Goal: Task Accomplishment & Management: Complete application form

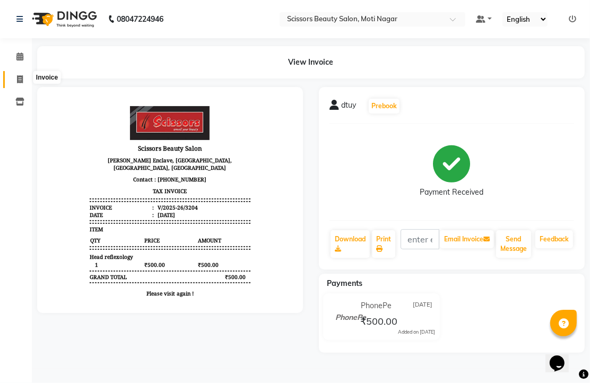
click at [20, 75] on icon at bounding box center [20, 79] width 6 height 8
select select "service"
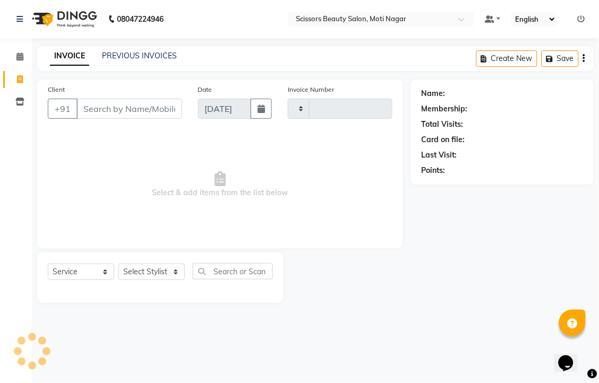
type input "3205"
select select "7057"
click at [110, 119] on input "Client" at bounding box center [129, 109] width 106 height 20
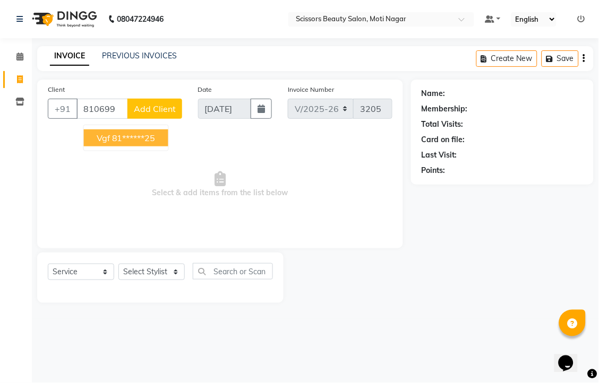
click at [150, 143] on ngb-highlight "81******25" at bounding box center [134, 138] width 44 height 11
type input "81******25"
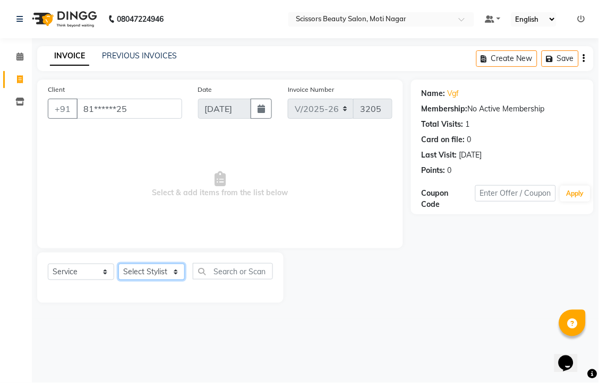
drag, startPoint x: 173, startPoint y: 306, endPoint x: 179, endPoint y: 293, distance: 14.2
click at [178, 280] on select "Select Stylist Arman [PERSON_NAME] [PERSON_NAME] [PERSON_NAME] Sir Staff" at bounding box center [151, 272] width 66 height 16
select select "81450"
click at [122, 280] on select "Select Stylist Arman [PERSON_NAME] [PERSON_NAME] [PERSON_NAME] Sir Staff" at bounding box center [151, 272] width 66 height 16
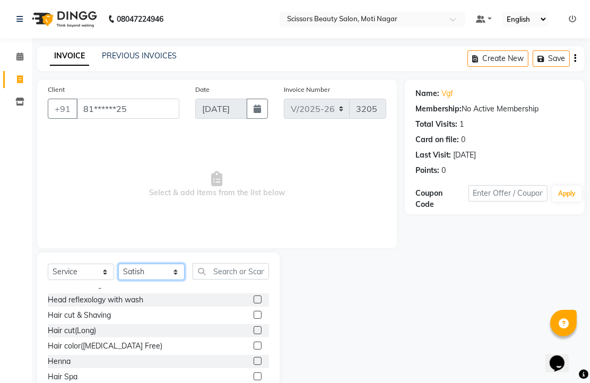
scroll to position [177, 0]
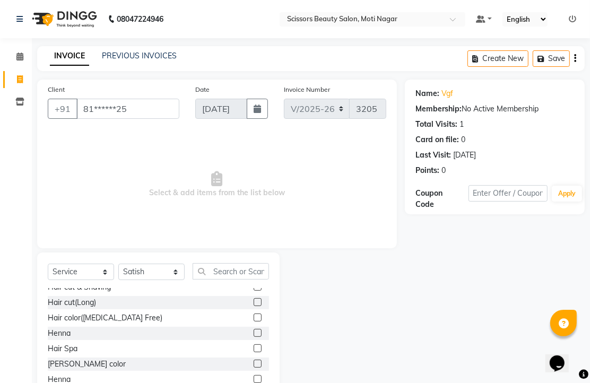
click at [254, 322] on label at bounding box center [258, 318] width 8 height 8
click at [254, 322] on input "checkbox" at bounding box center [257, 318] width 7 height 7
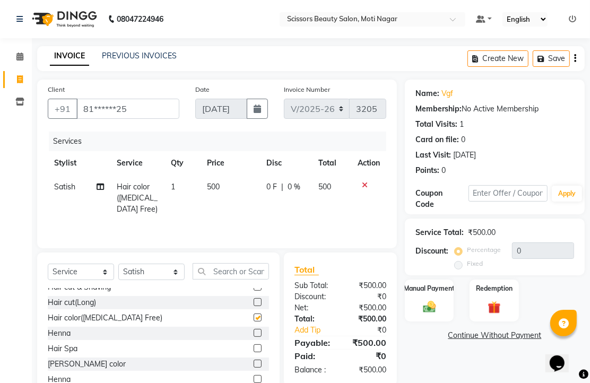
checkbox input "false"
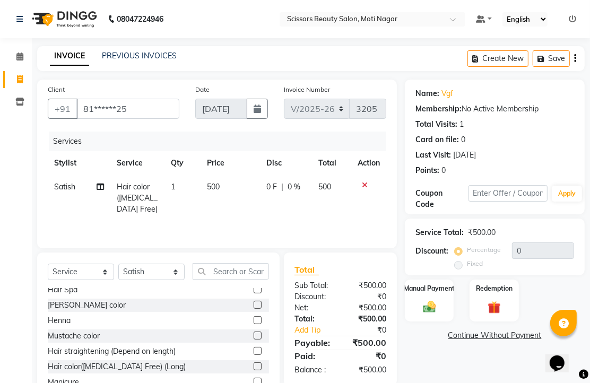
click at [254, 309] on label at bounding box center [258, 305] width 8 height 8
click at [254, 309] on input "checkbox" at bounding box center [257, 305] width 7 height 7
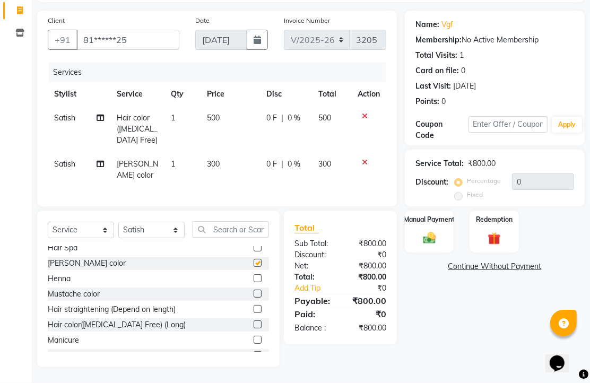
checkbox input "false"
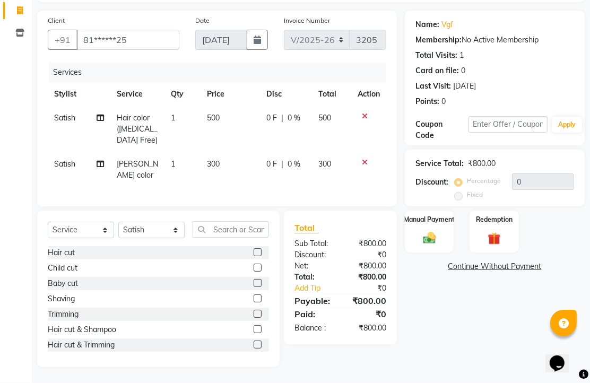
scroll to position [118, 0]
click at [254, 272] on label at bounding box center [258, 268] width 8 height 8
click at [254, 272] on input "checkbox" at bounding box center [257, 268] width 7 height 7
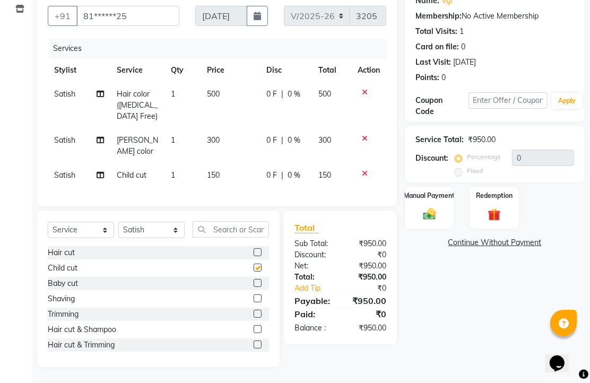
scroll to position [171, 0]
checkbox input "false"
click at [254, 325] on label at bounding box center [258, 329] width 8 height 8
click at [254, 327] on input "checkbox" at bounding box center [257, 330] width 7 height 7
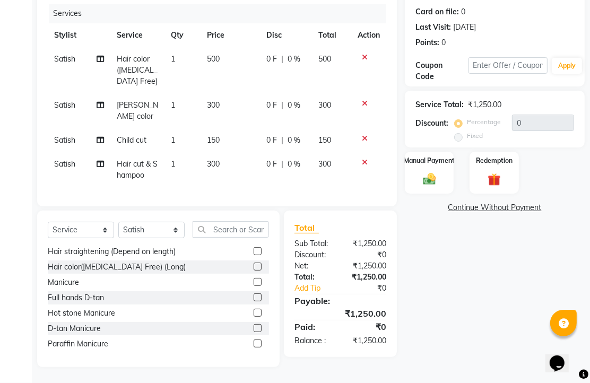
checkbox input "false"
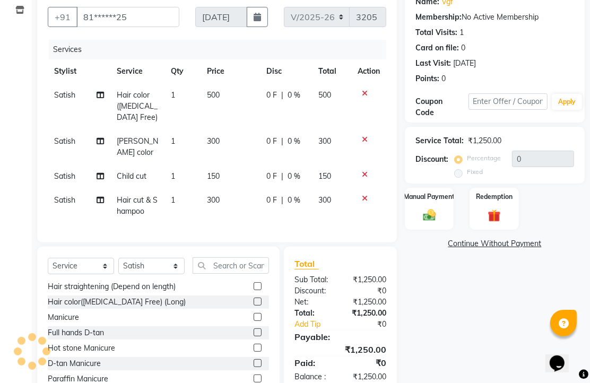
click at [362, 178] on icon at bounding box center [365, 174] width 6 height 7
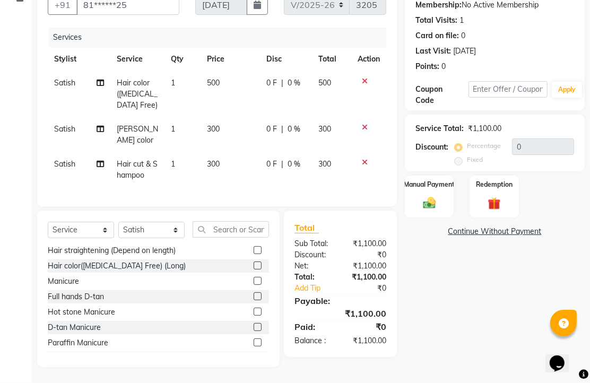
scroll to position [151, 0]
click at [359, 152] on td at bounding box center [368, 169] width 35 height 35
click at [362, 159] on icon at bounding box center [365, 162] width 6 height 7
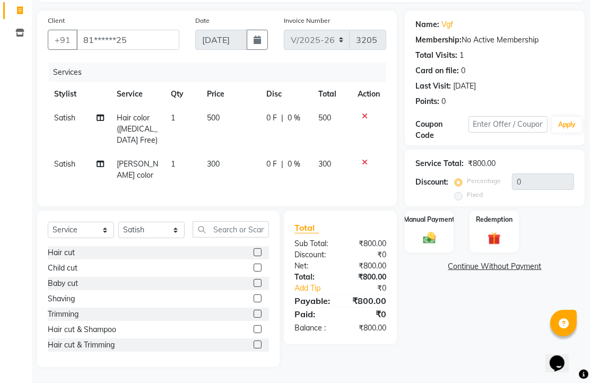
scroll to position [59, 0]
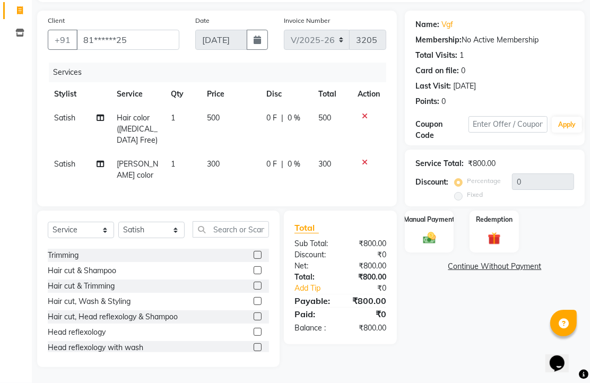
click at [254, 284] on label at bounding box center [258, 286] width 8 height 8
click at [254, 284] on input "checkbox" at bounding box center [257, 286] width 7 height 7
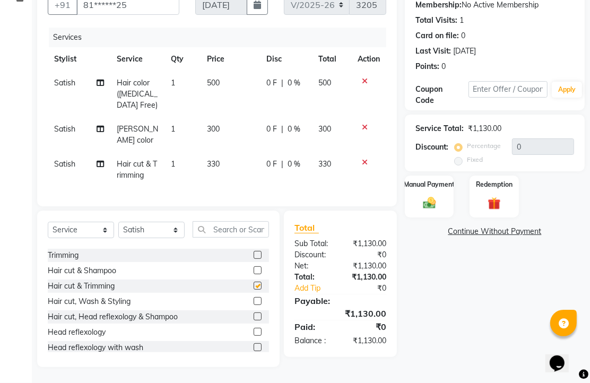
checkbox input "false"
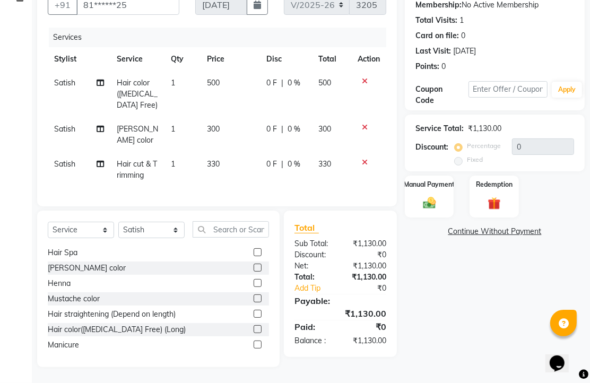
scroll to position [236, 0]
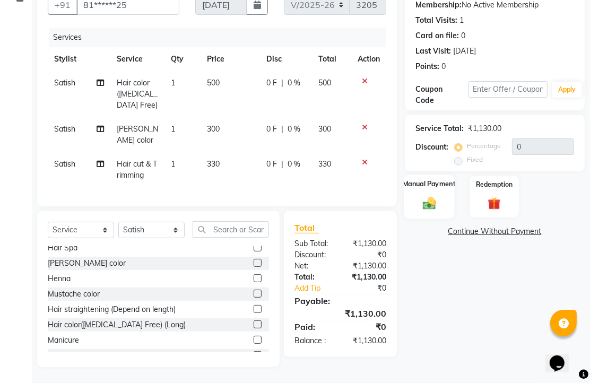
click at [431, 209] on img at bounding box center [430, 202] width 22 height 15
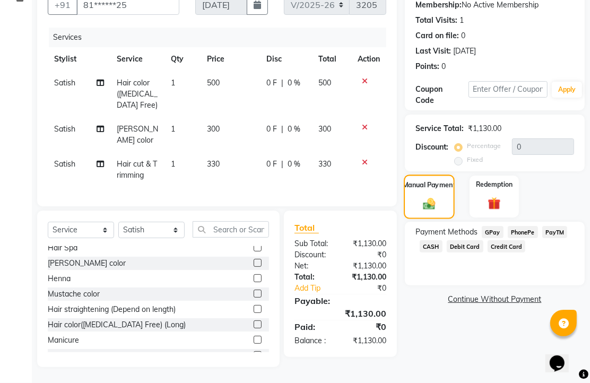
scroll to position [171, 0]
click at [526, 226] on span "PhonePe" at bounding box center [523, 232] width 30 height 12
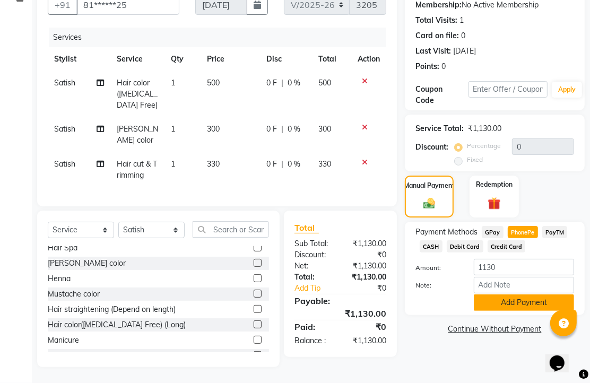
click at [532, 295] on button "Add Payment" at bounding box center [524, 303] width 100 height 16
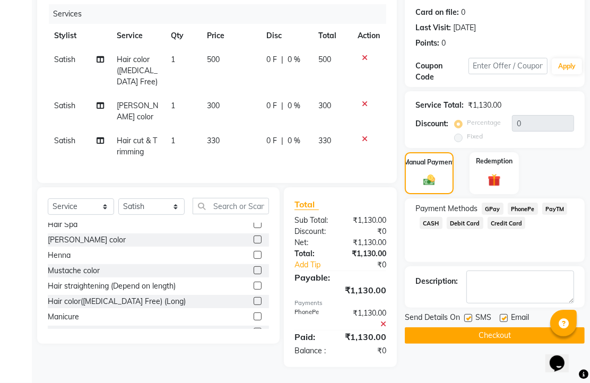
scroll to position [221, 0]
click at [508, 314] on label at bounding box center [504, 318] width 8 height 8
click at [507, 315] on input "checkbox" at bounding box center [503, 318] width 7 height 7
checkbox input "false"
click at [511, 328] on button "Checkout" at bounding box center [495, 336] width 180 height 16
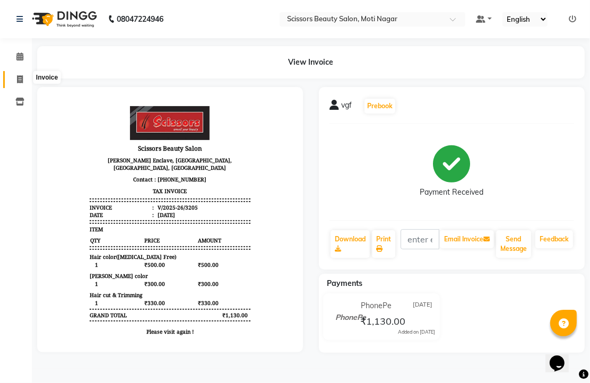
click at [20, 80] on icon at bounding box center [20, 79] width 6 height 8
select select "service"
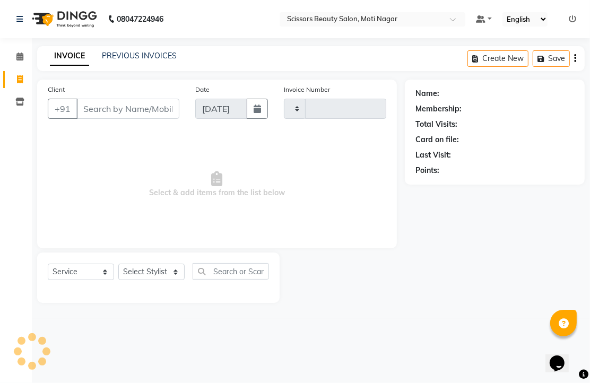
type input "3206"
select select "7057"
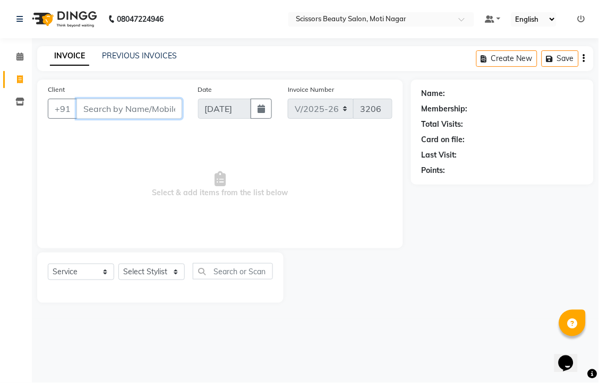
click at [99, 119] on input "Client" at bounding box center [129, 109] width 106 height 20
type input "7615960201"
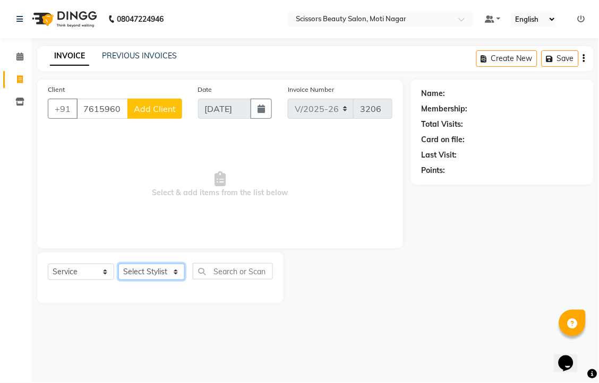
click at [164, 280] on select "Select Stylist Arman [PERSON_NAME] [PERSON_NAME] [PERSON_NAME] Sir Staff" at bounding box center [151, 272] width 66 height 16
select select "89632"
click at [122, 280] on select "Select Stylist Arman [PERSON_NAME] [PERSON_NAME] [PERSON_NAME] Sir Staff" at bounding box center [151, 272] width 66 height 16
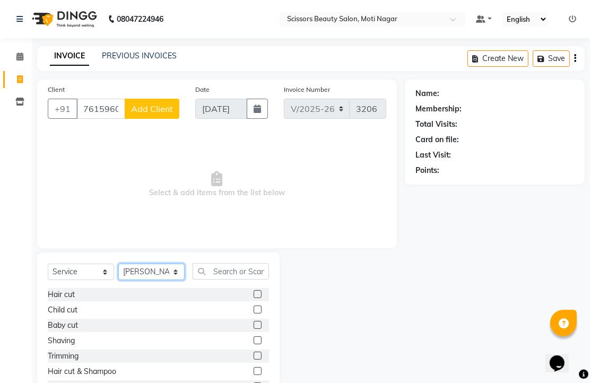
scroll to position [59, 0]
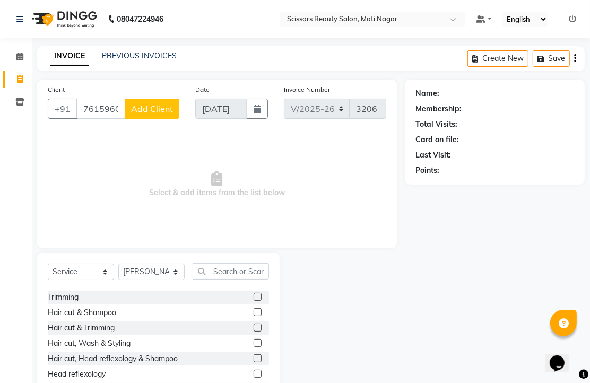
click at [254, 301] on label at bounding box center [258, 297] width 8 height 8
click at [254, 301] on input "checkbox" at bounding box center [257, 297] width 7 height 7
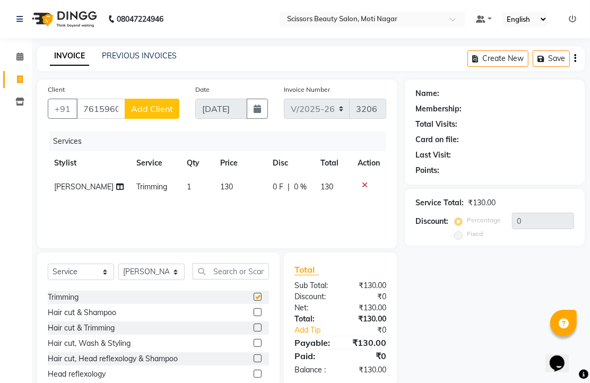
checkbox input "false"
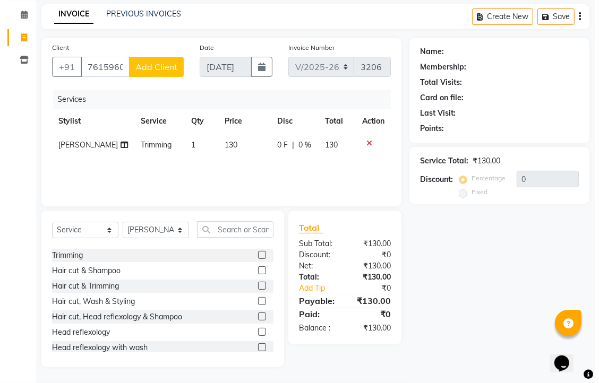
scroll to position [83, 0]
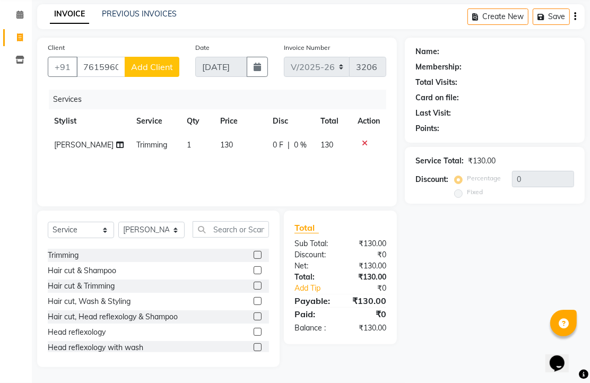
click at [152, 62] on span "Add Client" at bounding box center [152, 67] width 42 height 11
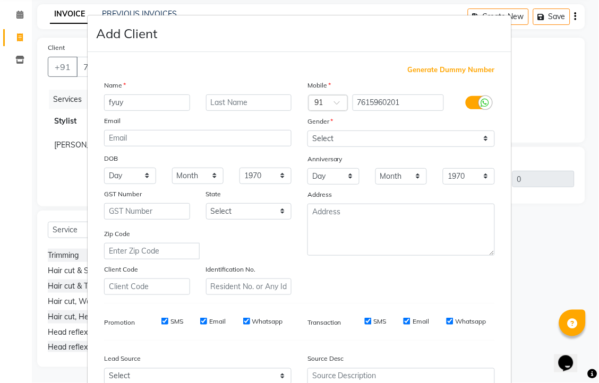
type input "fyuy"
click at [478, 147] on select "Select [DEMOGRAPHIC_DATA] [DEMOGRAPHIC_DATA] Other Prefer Not To Say" at bounding box center [400, 139] width 187 height 16
select select "[DEMOGRAPHIC_DATA]"
click at [307, 147] on select "Select [DEMOGRAPHIC_DATA] [DEMOGRAPHIC_DATA] Other Prefer Not To Say" at bounding box center [400, 139] width 187 height 16
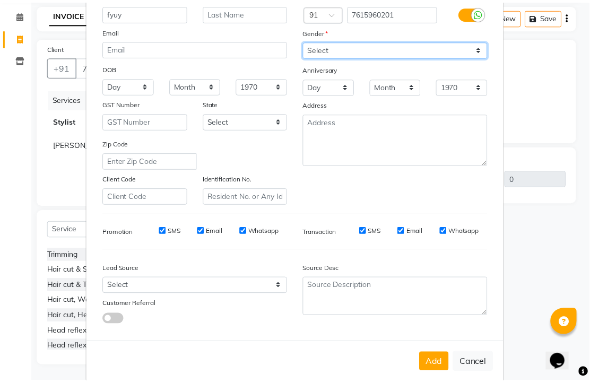
scroll to position [202, 0]
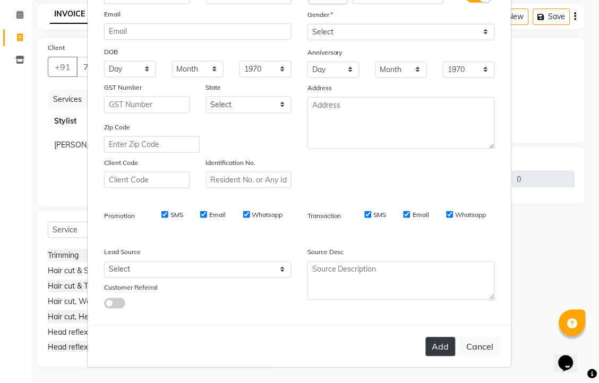
click at [426, 338] on button "Add" at bounding box center [441, 347] width 30 height 19
type input "76******01"
select select
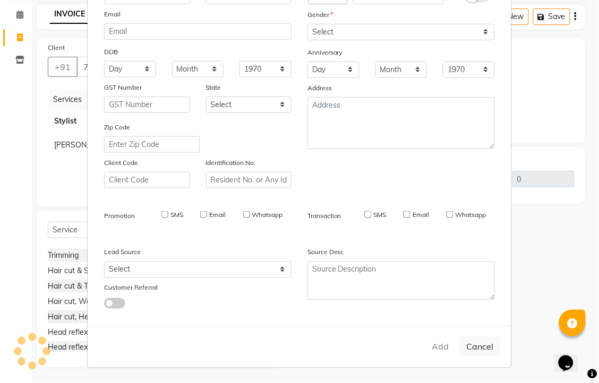
select select
checkbox input "false"
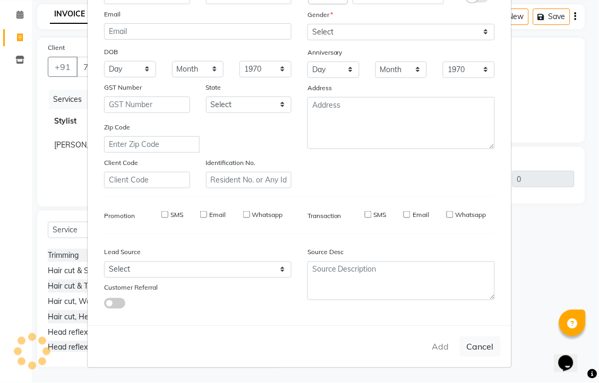
checkbox input "false"
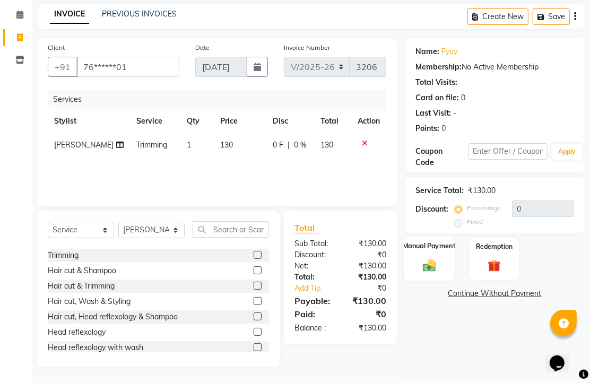
click at [427, 257] on img at bounding box center [430, 264] width 22 height 15
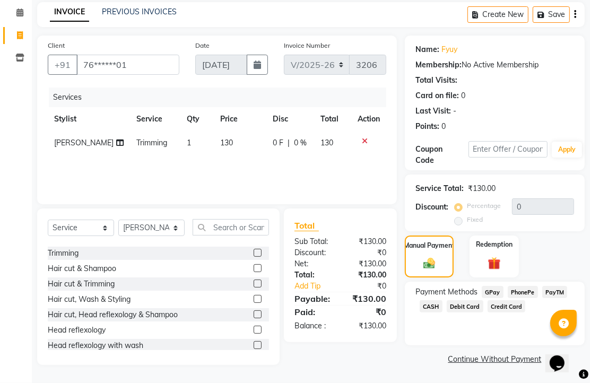
scroll to position [87, 0]
click at [443, 308] on span "CASH" at bounding box center [431, 306] width 23 height 12
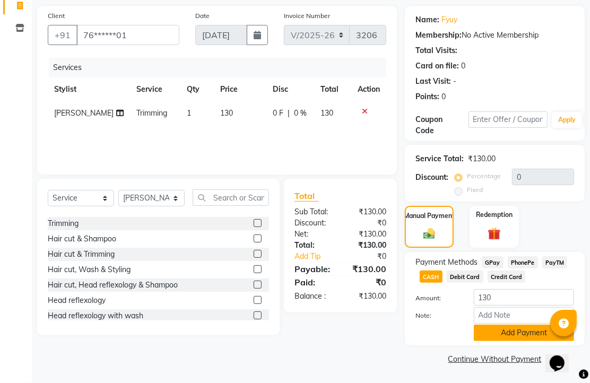
click at [508, 325] on button "Add Payment" at bounding box center [524, 333] width 100 height 16
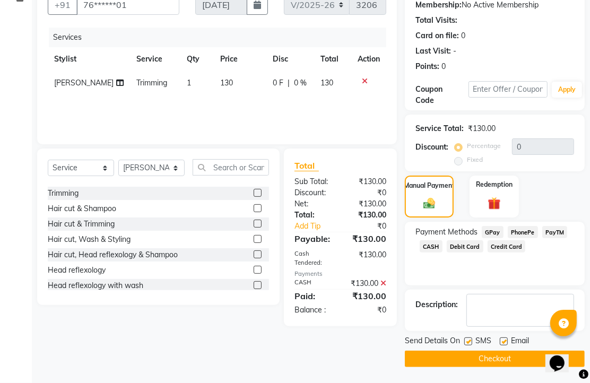
scroll to position [161, 0]
click at [508, 338] on label at bounding box center [504, 342] width 8 height 8
click at [507, 339] on input "checkbox" at bounding box center [503, 342] width 7 height 7
checkbox input "false"
click at [512, 356] on button "Checkout" at bounding box center [495, 359] width 180 height 16
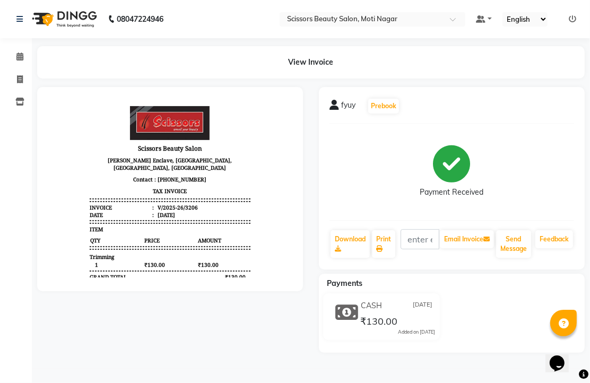
drag, startPoint x: 512, startPoint y: 356, endPoint x: 535, endPoint y: 382, distance: 35.4
click at [521, 345] on div "CASH [DATE] ₹130.00 Added on [DATE]" at bounding box center [452, 319] width 282 height 51
click at [19, 76] on icon at bounding box center [20, 79] width 6 height 8
select select "service"
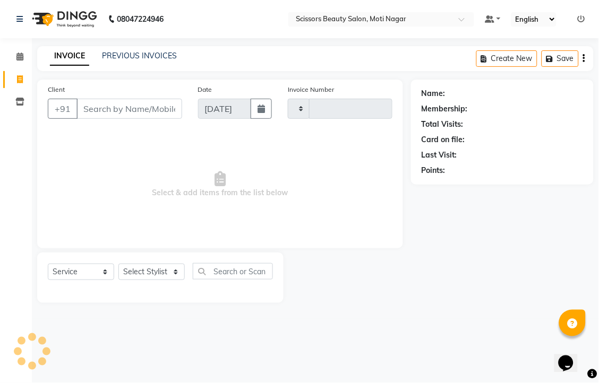
type input "3207"
select select "7057"
click at [119, 119] on input "Client" at bounding box center [129, 109] width 106 height 20
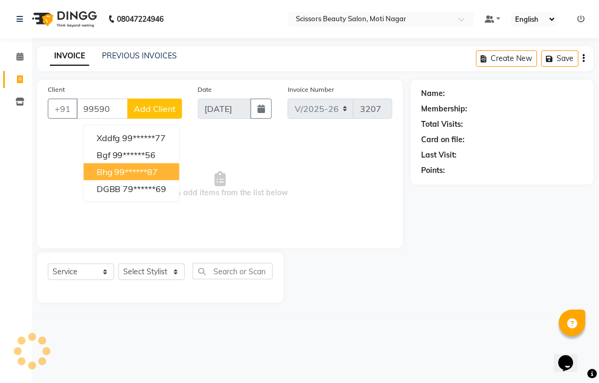
click at [158, 177] on ngb-highlight "99******87" at bounding box center [137, 172] width 44 height 11
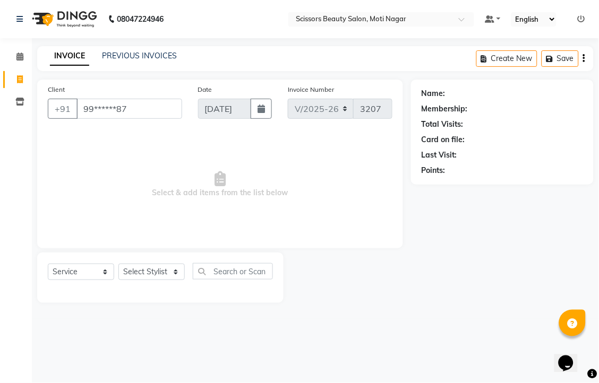
type input "99******87"
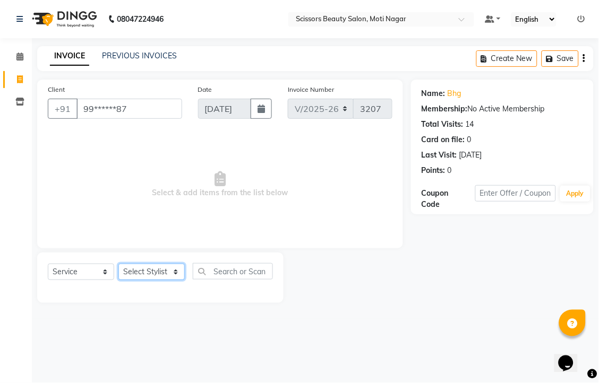
click at [177, 280] on select "Select Stylist Arman [PERSON_NAME] [PERSON_NAME] [PERSON_NAME] Sir Staff" at bounding box center [151, 272] width 66 height 16
select select "81450"
click at [122, 280] on select "Select Stylist Arman [PERSON_NAME] [PERSON_NAME] [PERSON_NAME] Sir Staff" at bounding box center [151, 272] width 66 height 16
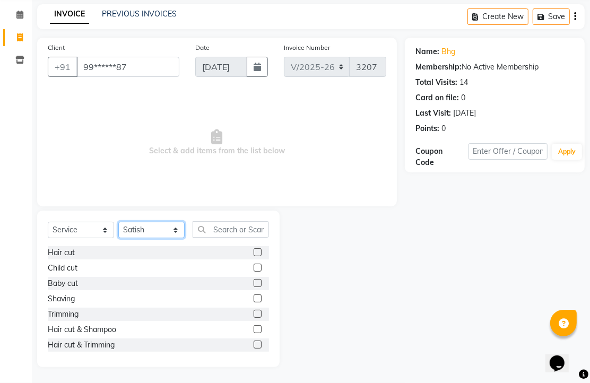
scroll to position [78, 0]
click at [254, 311] on label at bounding box center [258, 314] width 8 height 8
click at [254, 311] on input "checkbox" at bounding box center [257, 314] width 7 height 7
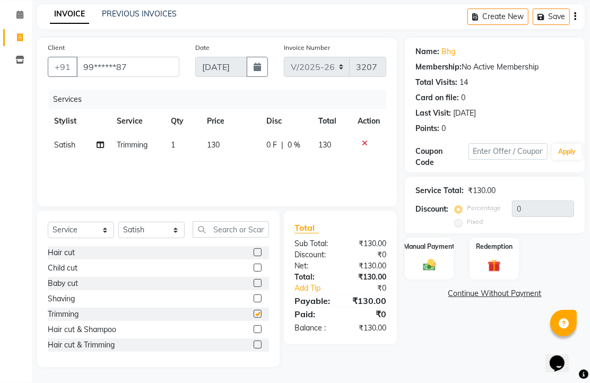
checkbox input "false"
click at [428, 269] on img at bounding box center [430, 264] width 22 height 15
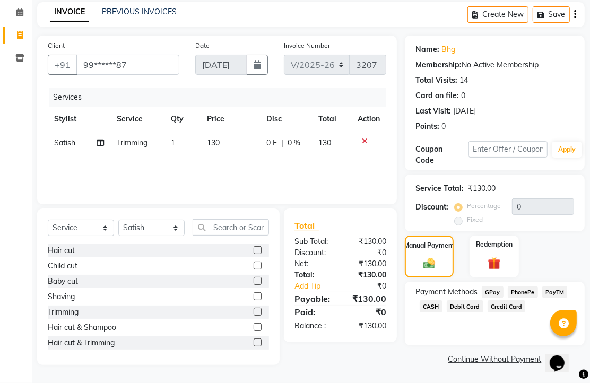
scroll to position [87, 0]
click at [533, 290] on span "PhonePe" at bounding box center [523, 292] width 30 height 12
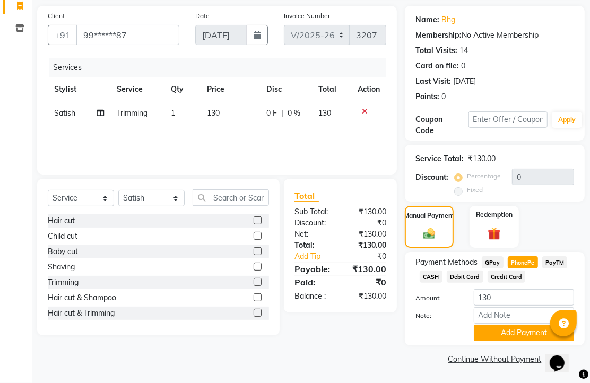
scroll to position [132, 0]
click at [513, 325] on button "Add Payment" at bounding box center [524, 333] width 100 height 16
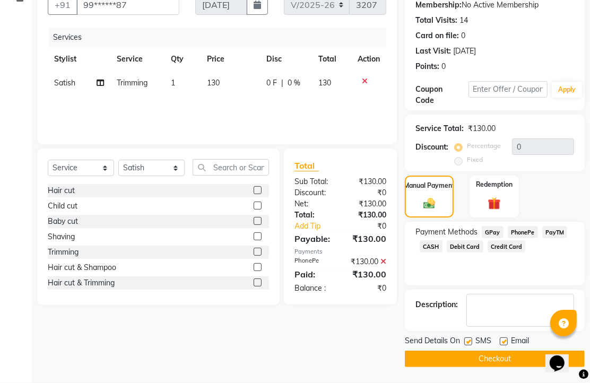
click at [508, 346] on label at bounding box center [504, 342] width 8 height 8
click at [507, 346] on input "checkbox" at bounding box center [503, 342] width 7 height 7
checkbox input "false"
click at [508, 357] on button "Checkout" at bounding box center [495, 359] width 180 height 16
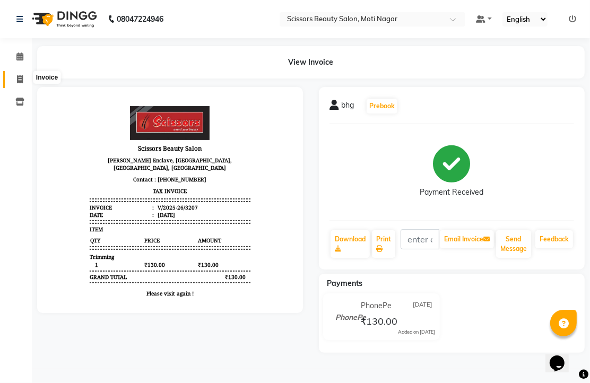
click at [23, 74] on span at bounding box center [20, 80] width 19 height 12
select select "service"
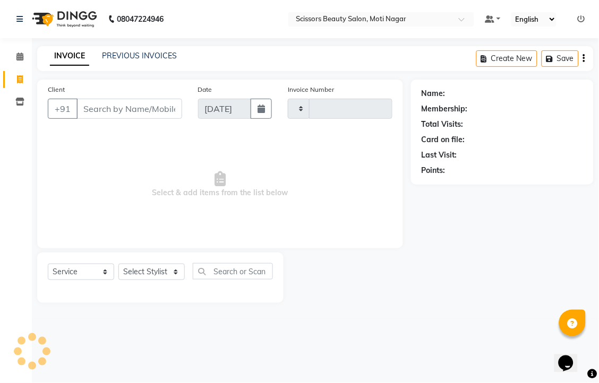
type input "3208"
select select "7057"
click at [113, 119] on input "Client" at bounding box center [129, 109] width 106 height 20
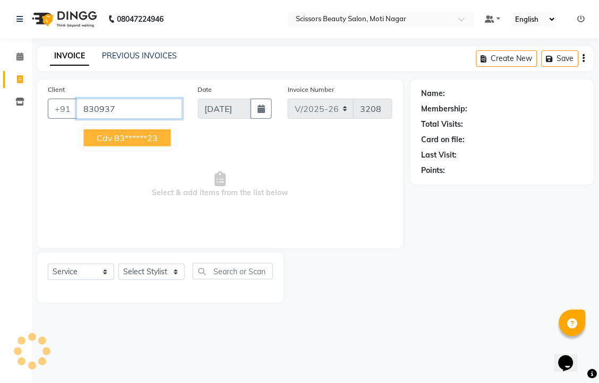
click at [126, 143] on ngb-highlight "83******23" at bounding box center [137, 138] width 44 height 11
type input "83******23"
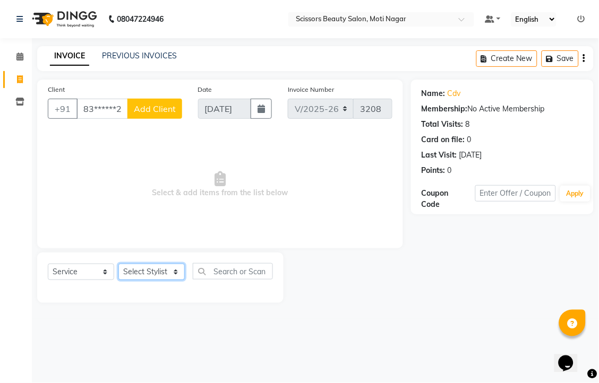
click at [162, 280] on select "Select Stylist Arman [PERSON_NAME] [PERSON_NAME] [PERSON_NAME] Sir Staff" at bounding box center [151, 272] width 66 height 16
select select "78710"
click at [122, 280] on select "Select Stylist Arman [PERSON_NAME] [PERSON_NAME] [PERSON_NAME] Sir Staff" at bounding box center [151, 272] width 66 height 16
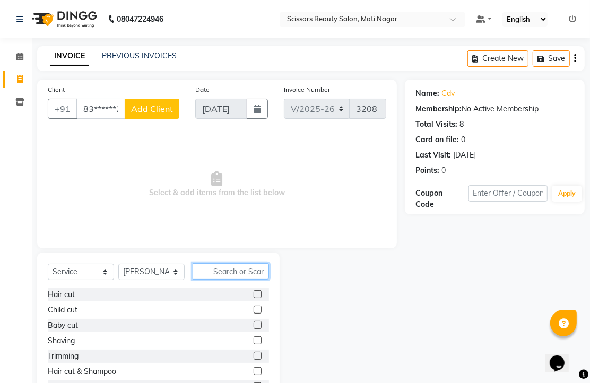
click at [234, 280] on input "text" at bounding box center [231, 271] width 76 height 16
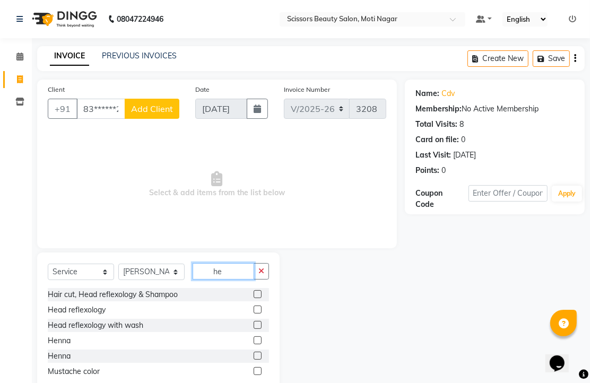
type input "he"
click at [254, 314] on label at bounding box center [258, 310] width 8 height 8
click at [254, 314] on input "checkbox" at bounding box center [257, 310] width 7 height 7
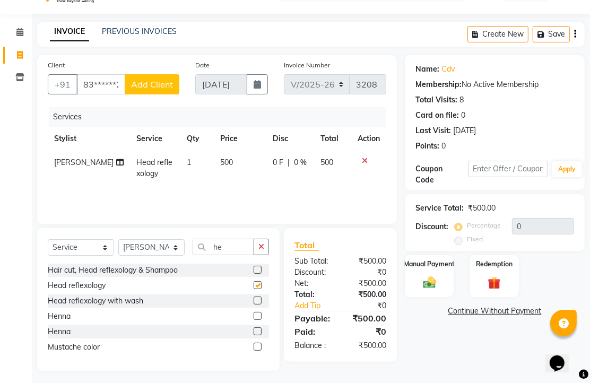
checkbox input "false"
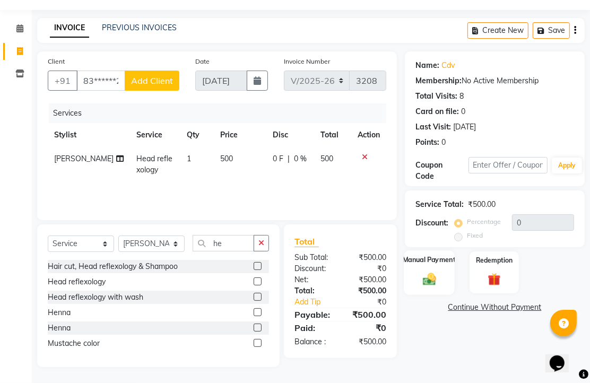
scroll to position [83, 0]
click at [432, 271] on img at bounding box center [430, 278] width 22 height 15
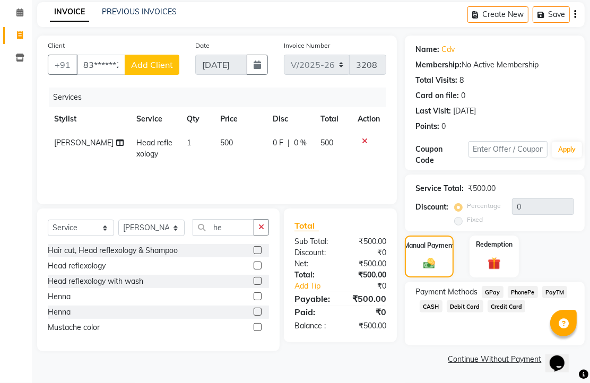
scroll to position [87, 0]
click at [538, 294] on span "PhonePe" at bounding box center [523, 292] width 30 height 12
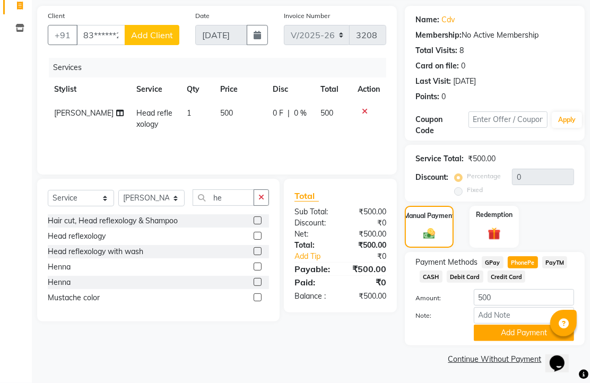
scroll to position [132, 0]
click at [511, 333] on button "Add Payment" at bounding box center [524, 333] width 100 height 16
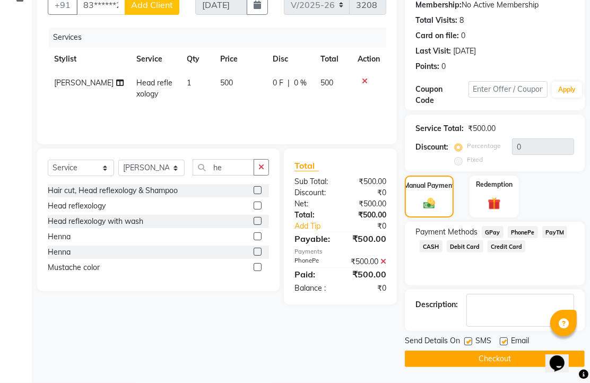
scroll to position [161, 0]
click at [508, 338] on label at bounding box center [504, 342] width 8 height 8
click at [507, 339] on input "checkbox" at bounding box center [503, 342] width 7 height 7
checkbox input "false"
click at [509, 351] on button "Checkout" at bounding box center [495, 359] width 180 height 16
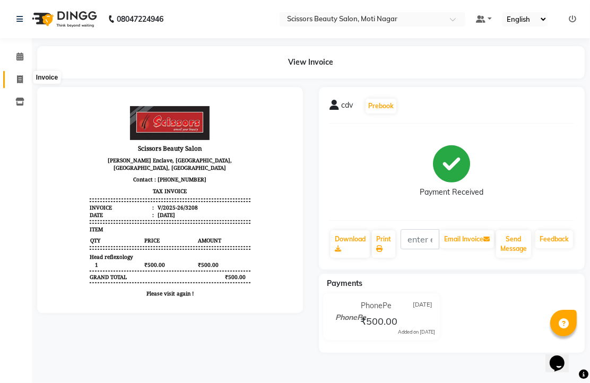
click at [20, 77] on icon at bounding box center [20, 79] width 6 height 8
select select "service"
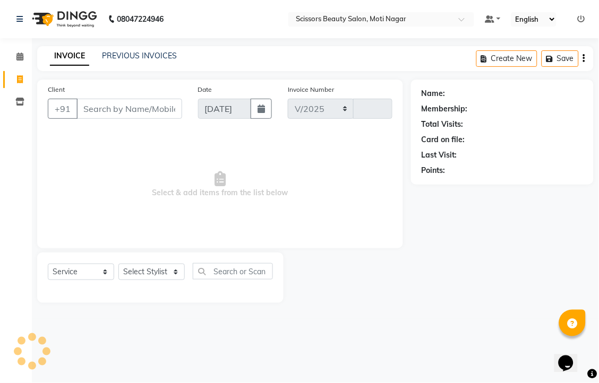
select select "7057"
type input "3209"
click at [126, 119] on input "Client" at bounding box center [129, 109] width 106 height 20
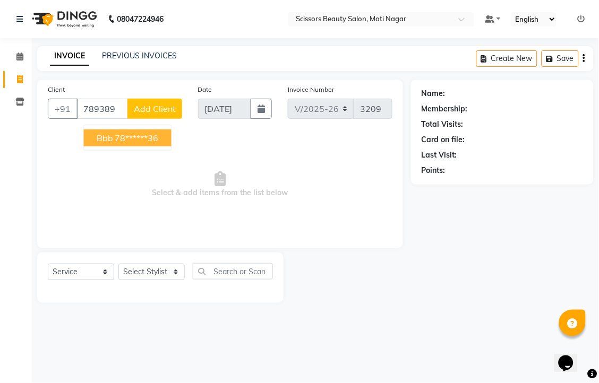
click at [171, 147] on button "bbb 78******36" at bounding box center [128, 138] width 88 height 17
type input "78******36"
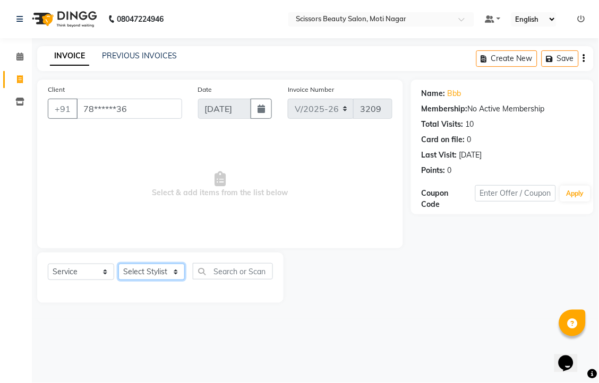
click at [139, 280] on select "Select Stylist Arman [PERSON_NAME] [PERSON_NAME] [PERSON_NAME] Sir Staff" at bounding box center [151, 272] width 66 height 16
select select "58456"
click at [122, 280] on select "Select Stylist Arman [PERSON_NAME] [PERSON_NAME] [PERSON_NAME] Sir Staff" at bounding box center [151, 272] width 66 height 16
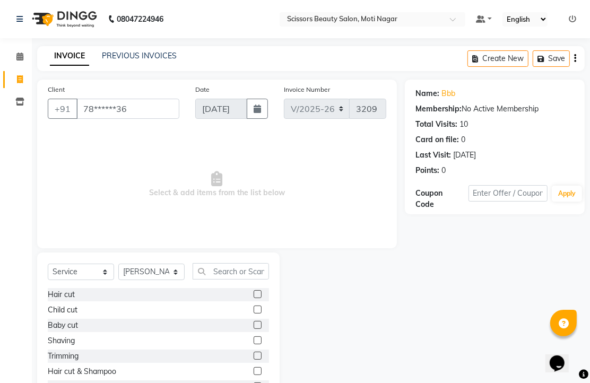
click at [254, 298] on label at bounding box center [258, 294] width 8 height 8
click at [254, 298] on input "checkbox" at bounding box center [257, 294] width 7 height 7
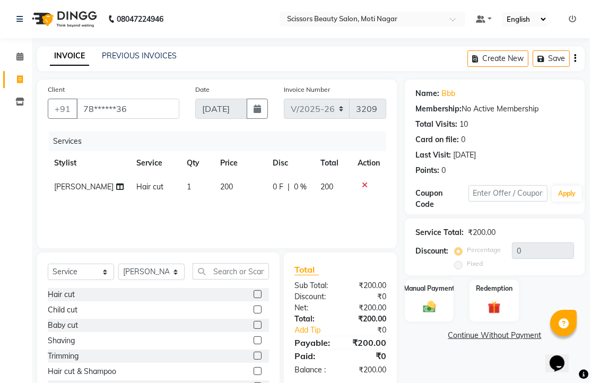
click at [254, 298] on label at bounding box center [258, 294] width 8 height 8
click at [254, 298] on input "checkbox" at bounding box center [257, 294] width 7 height 7
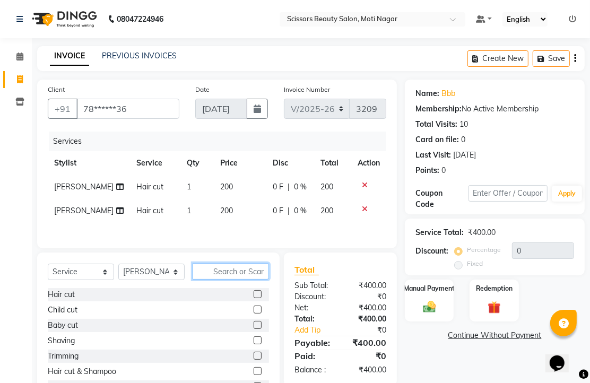
click at [245, 280] on input "text" at bounding box center [231, 271] width 76 height 16
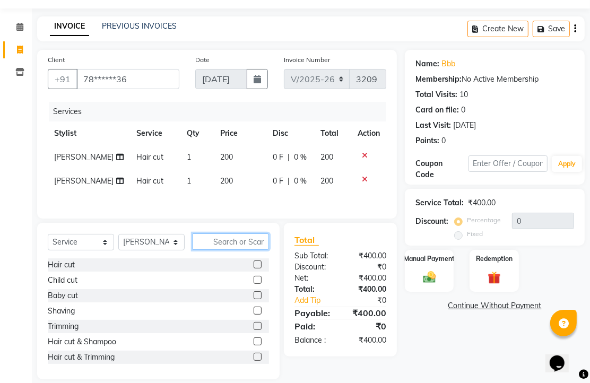
scroll to position [59, 0]
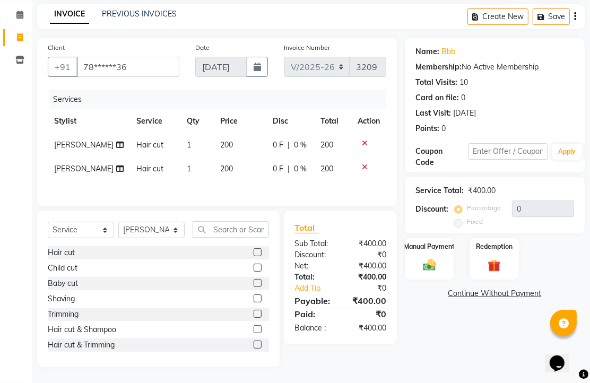
click at [254, 256] on label at bounding box center [258, 252] width 8 height 8
click at [254, 256] on input "checkbox" at bounding box center [257, 253] width 7 height 7
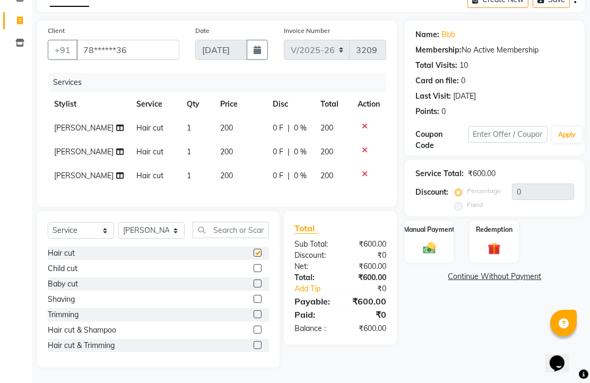
checkbox input "false"
click at [432, 240] on img at bounding box center [430, 247] width 22 height 15
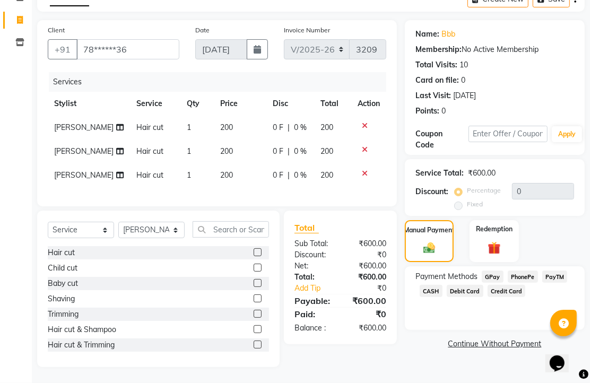
click at [527, 271] on span "PhonePe" at bounding box center [523, 277] width 30 height 12
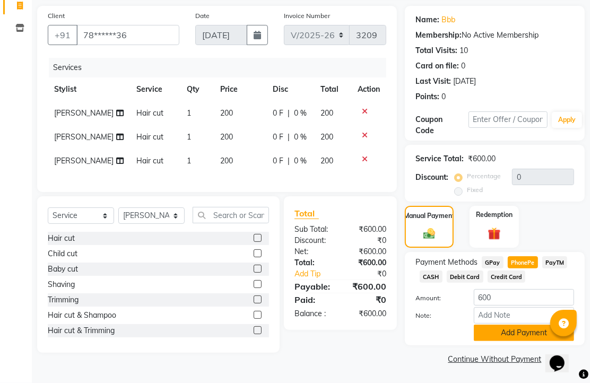
click at [534, 325] on button "Add Payment" at bounding box center [524, 333] width 100 height 16
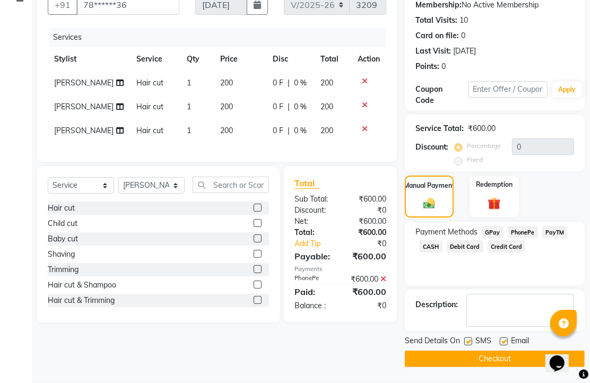
scroll to position [194, 0]
click at [508, 338] on label at bounding box center [504, 342] width 8 height 8
click at [507, 339] on input "checkbox" at bounding box center [503, 342] width 7 height 7
checkbox input "false"
click at [501, 351] on button "Checkout" at bounding box center [495, 359] width 180 height 16
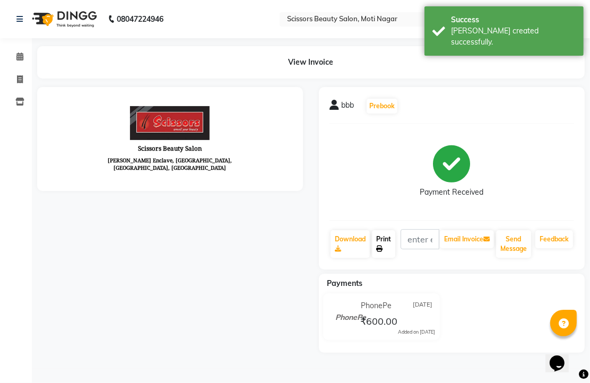
click at [390, 258] on link "Print" at bounding box center [383, 244] width 23 height 28
